Goal: Check status

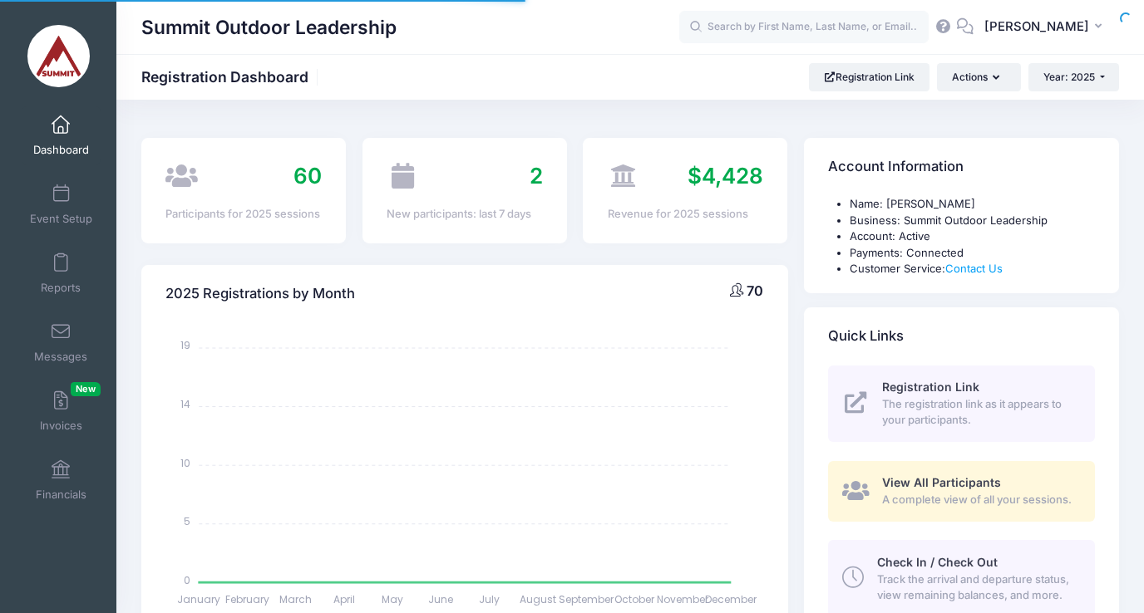
select select
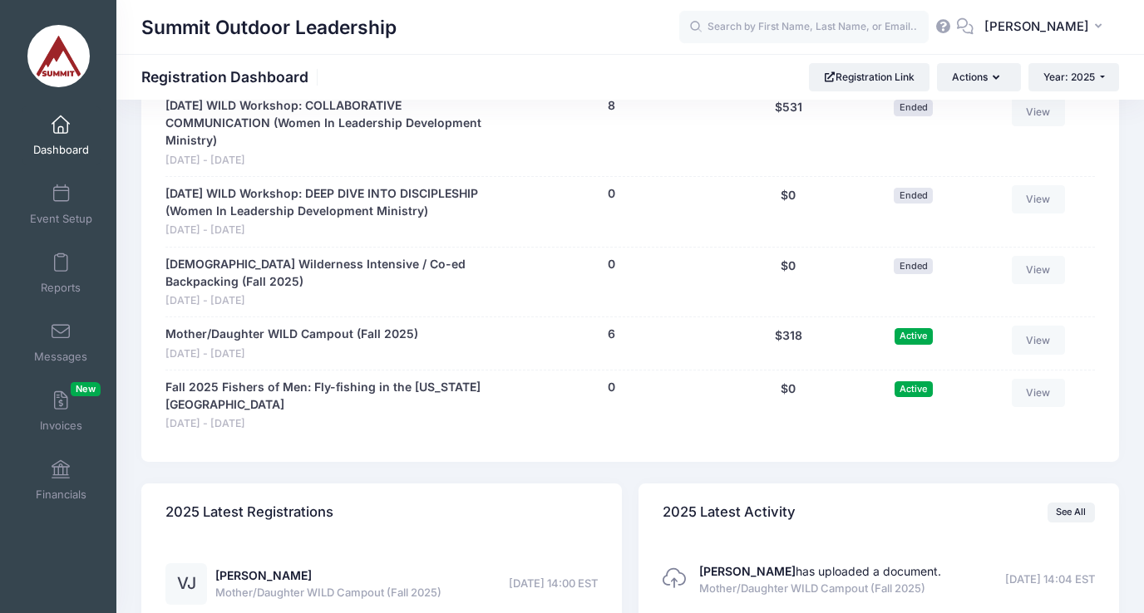
scroll to position [1714, 0]
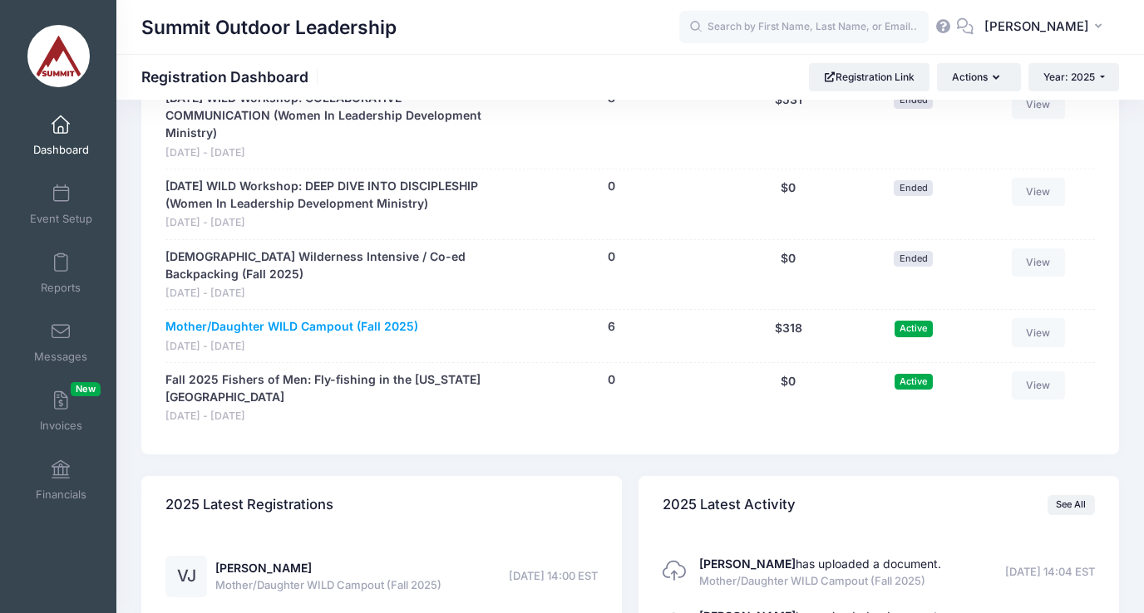
click at [343, 318] on link "Mother/Daughter WILD Campout (Fall 2025)" at bounding box center [291, 326] width 253 height 17
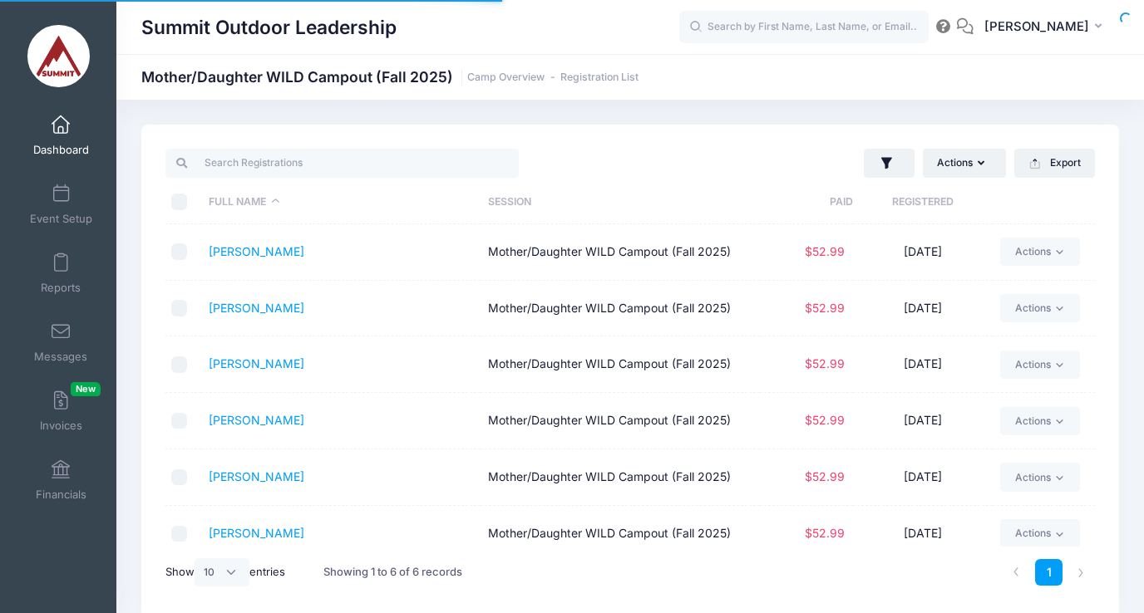
select select "10"
